Goal: Task Accomplishment & Management: Use online tool/utility

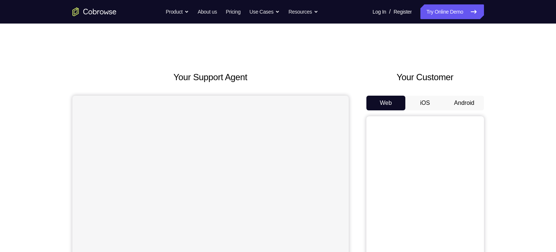
scroll to position [57, 0]
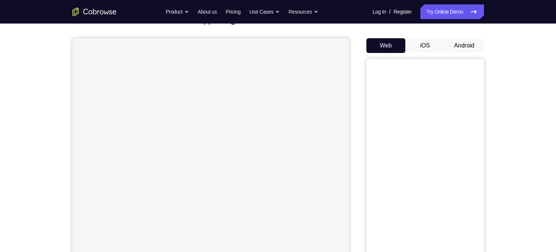
click at [460, 43] on button "Android" at bounding box center [464, 45] width 39 height 15
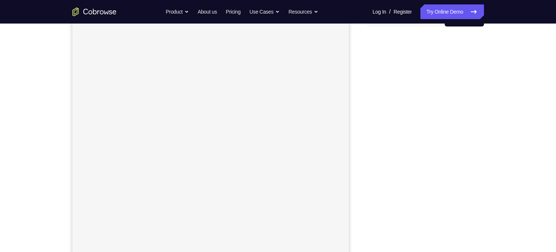
scroll to position [83, 0]
